Goal: Task Accomplishment & Management: Manage account settings

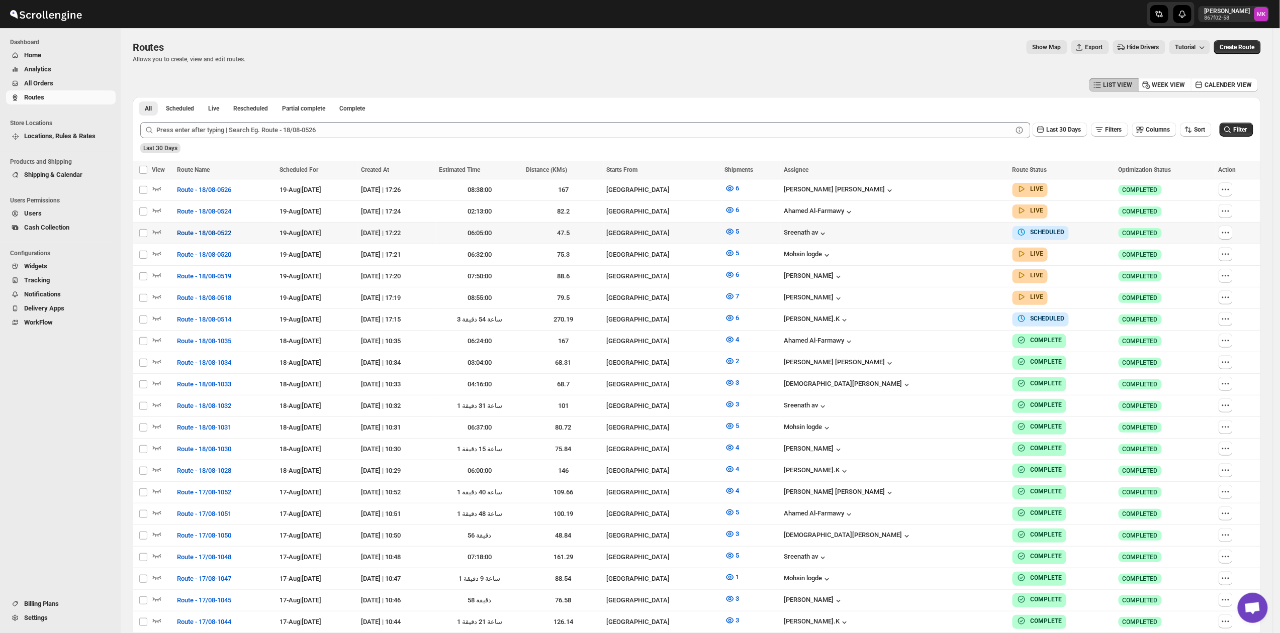
click at [216, 232] on span "Route - 18/08-0522" at bounding box center [204, 233] width 54 height 10
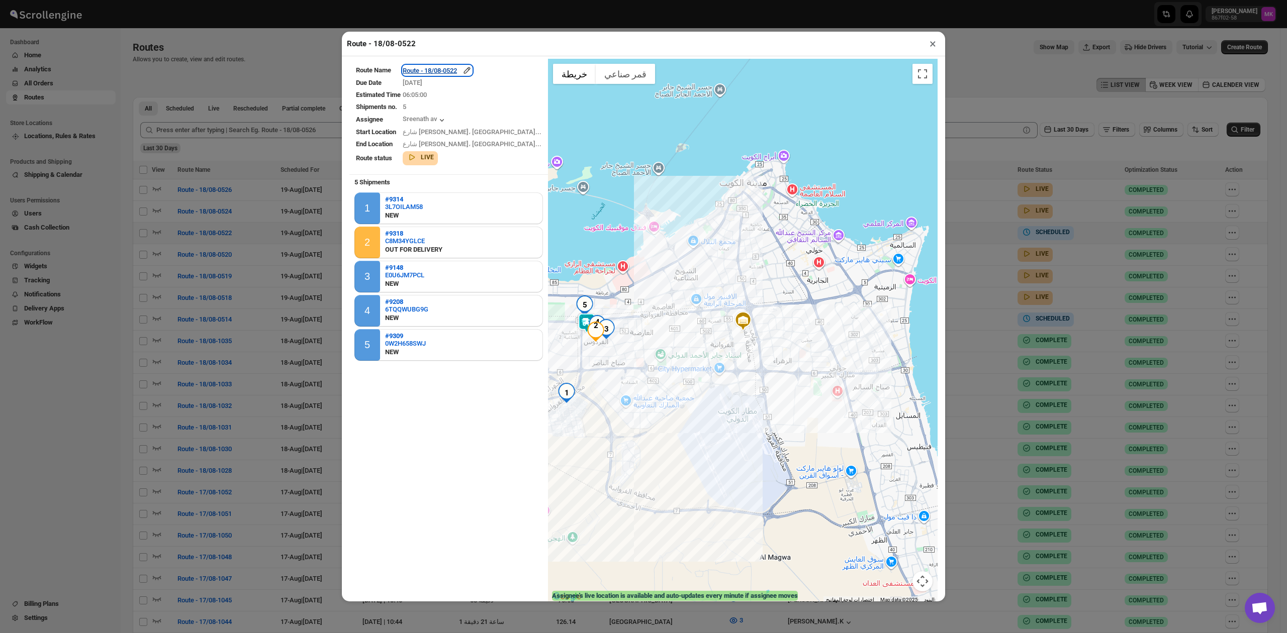
click at [460, 70] on div "Route - 18/08-0522" at bounding box center [437, 70] width 69 height 10
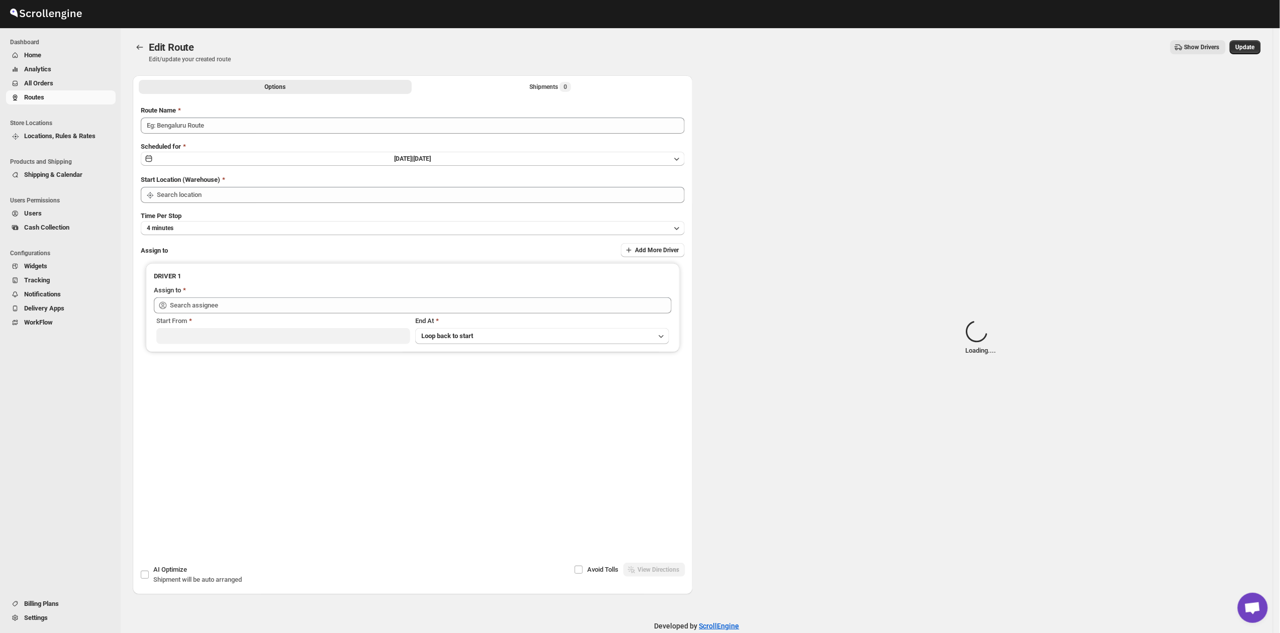
type input "Route - 18/08-0522"
click at [533, 99] on div "Submit Route Name Route - 18/08-0522 Scheduled for [DATE] | [DATE] Start Locati…" at bounding box center [413, 285] width 560 height 374
type input "[GEOGRAPHIC_DATA]"
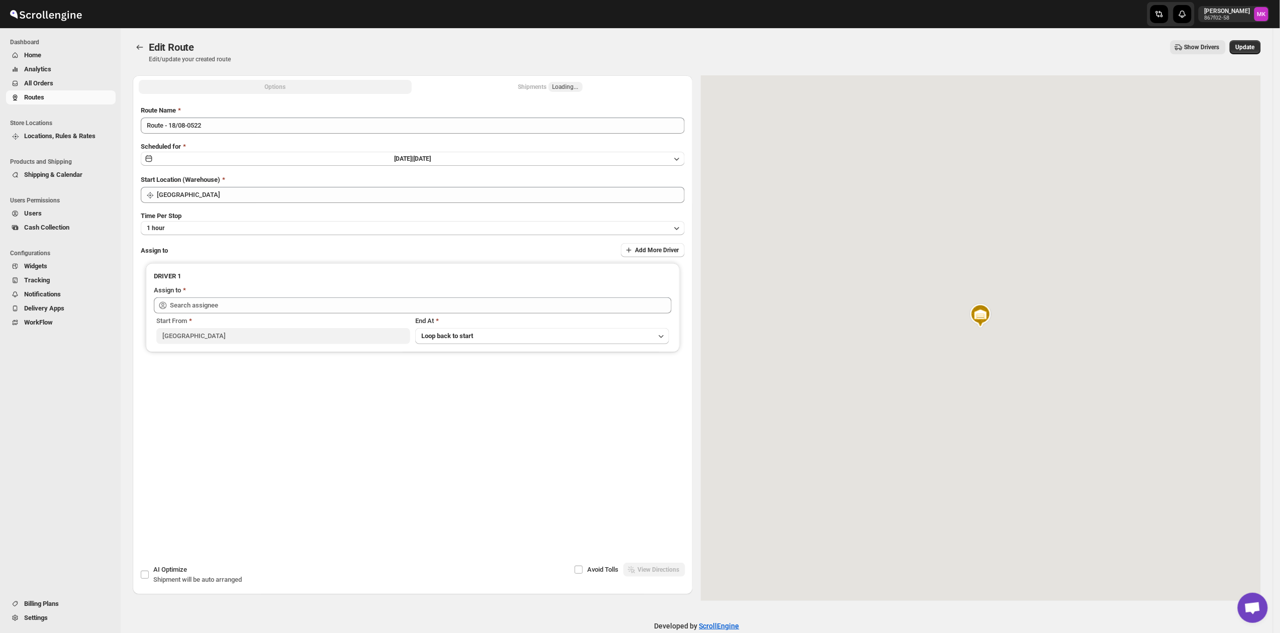
type input "[PERSON_NAME] av ([EMAIL_ADDRESS][DOMAIN_NAME])"
click at [537, 90] on div "Shipments 5" at bounding box center [550, 87] width 42 height 10
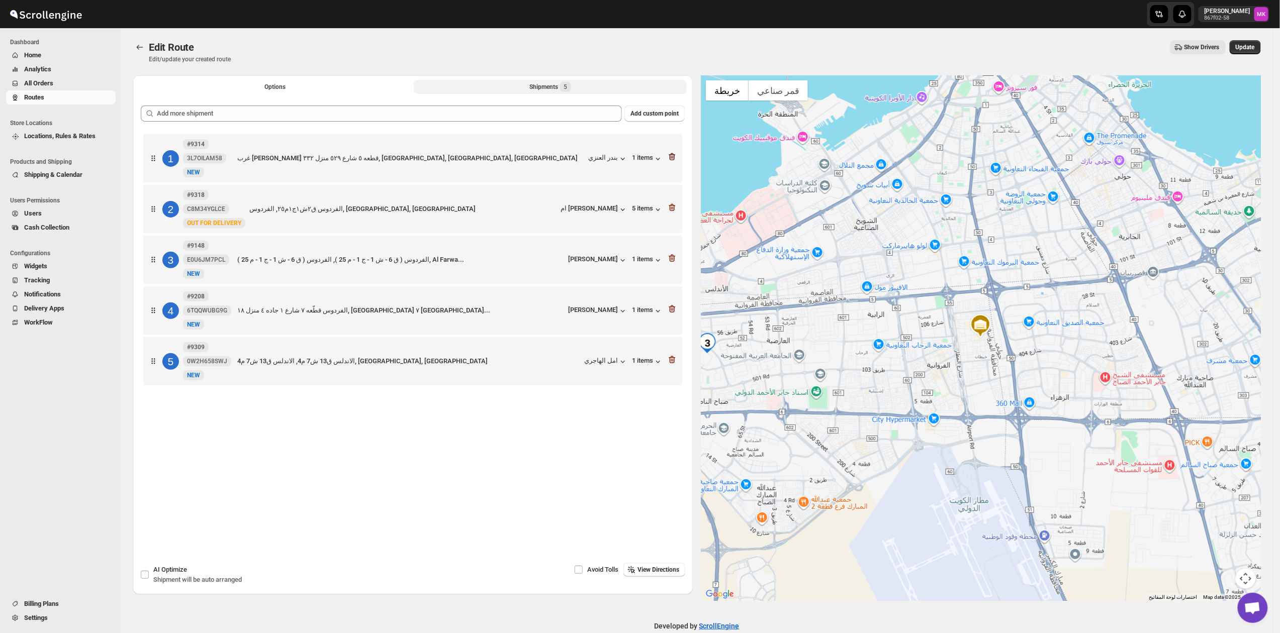
click at [676, 162] on icon "button" at bounding box center [672, 157] width 10 height 10
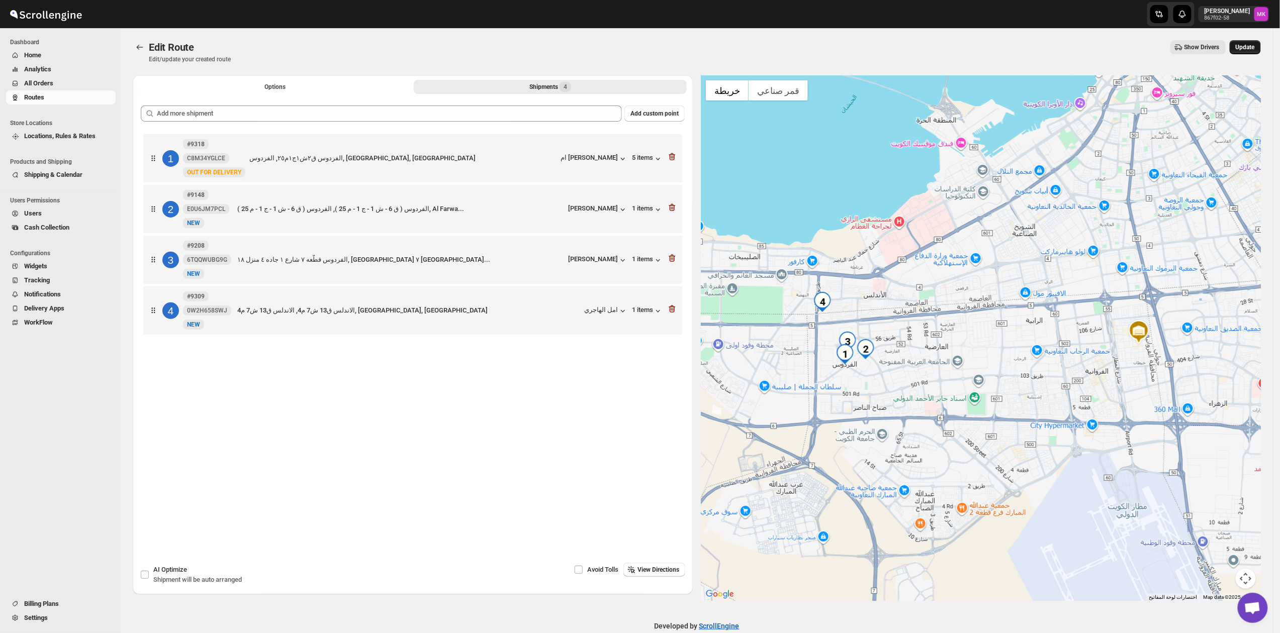
click at [1249, 49] on span "Update" at bounding box center [1245, 47] width 19 height 8
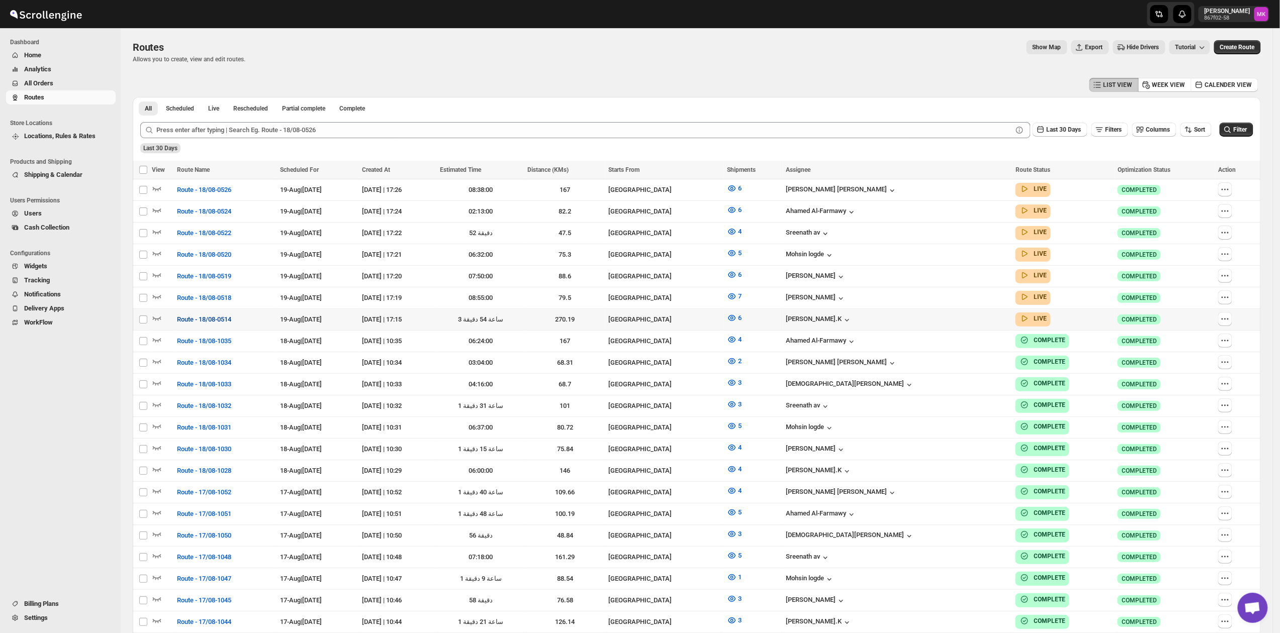
click at [207, 322] on button "Route - 18/08-0514" at bounding box center [204, 320] width 66 height 16
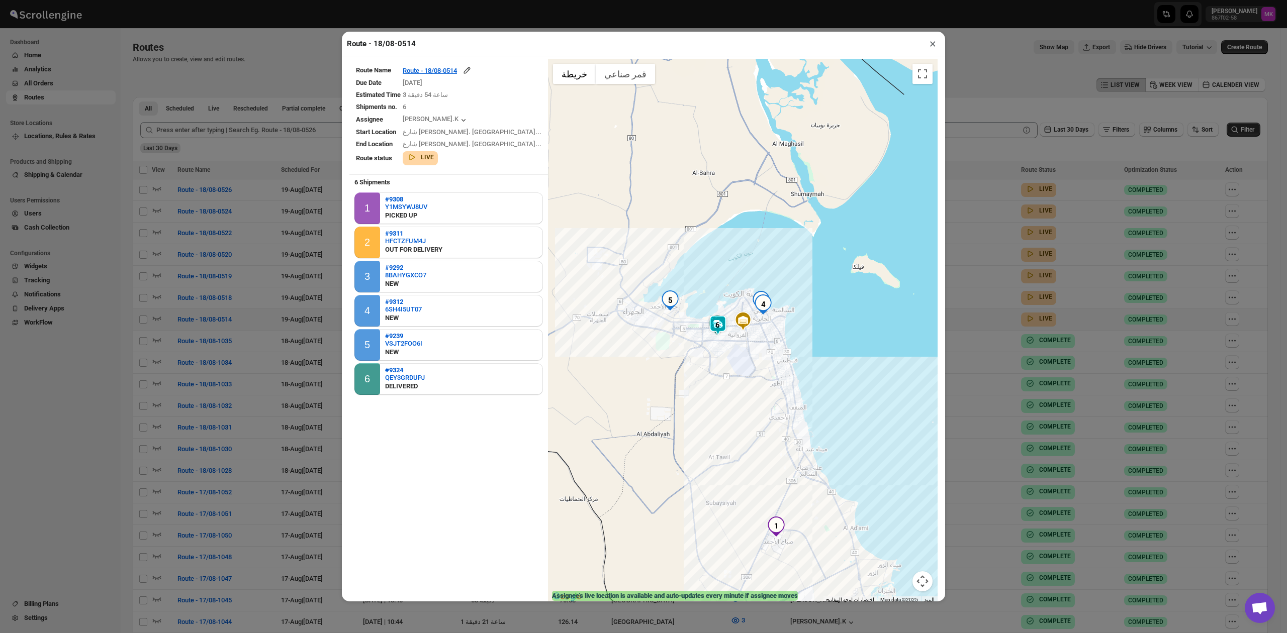
click at [931, 45] on button "×" at bounding box center [932, 44] width 15 height 14
